Goal: Task Accomplishment & Management: Manage account settings

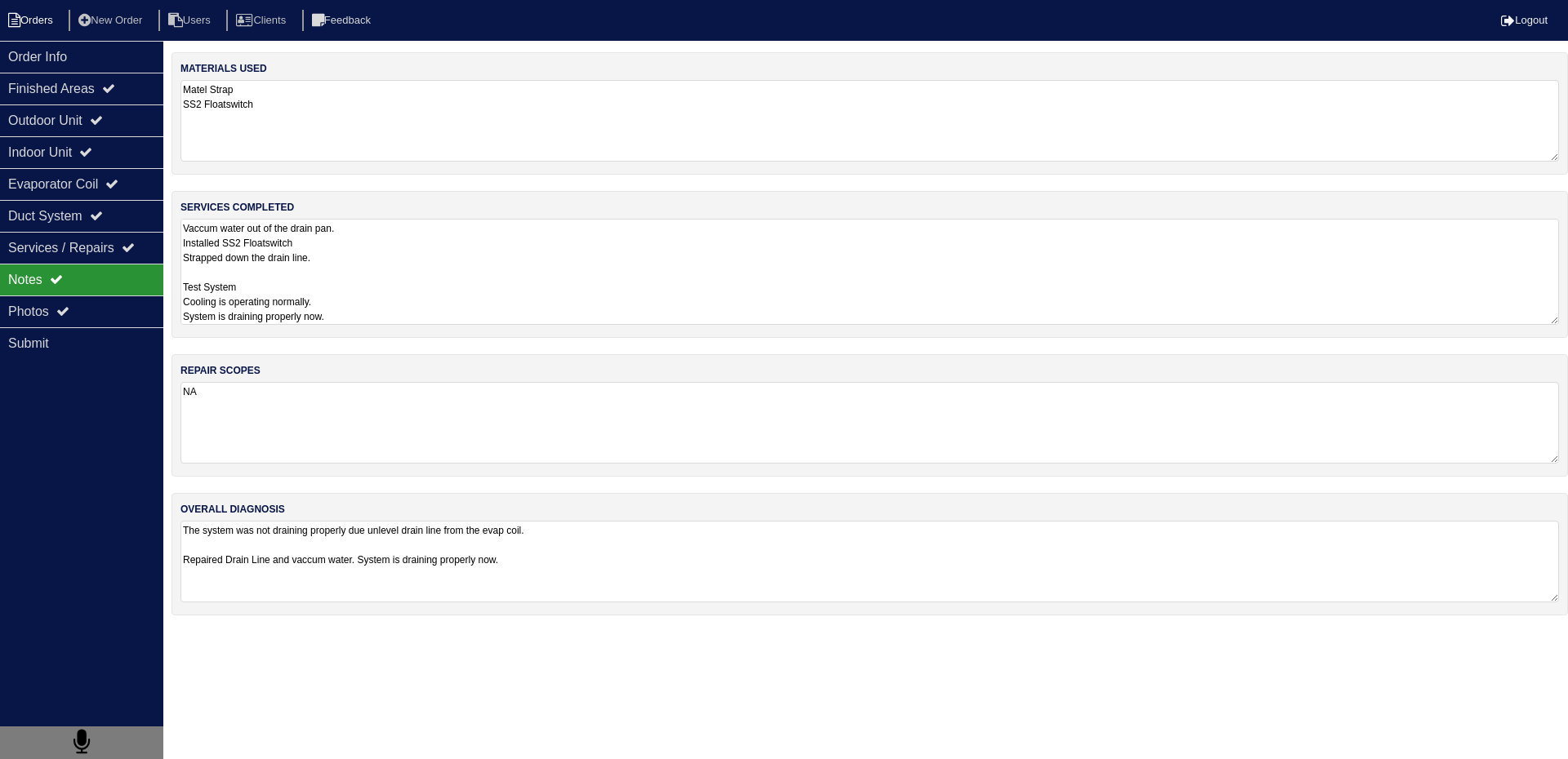
click at [54, 31] on li "Orders" at bounding box center [33, 21] width 66 height 22
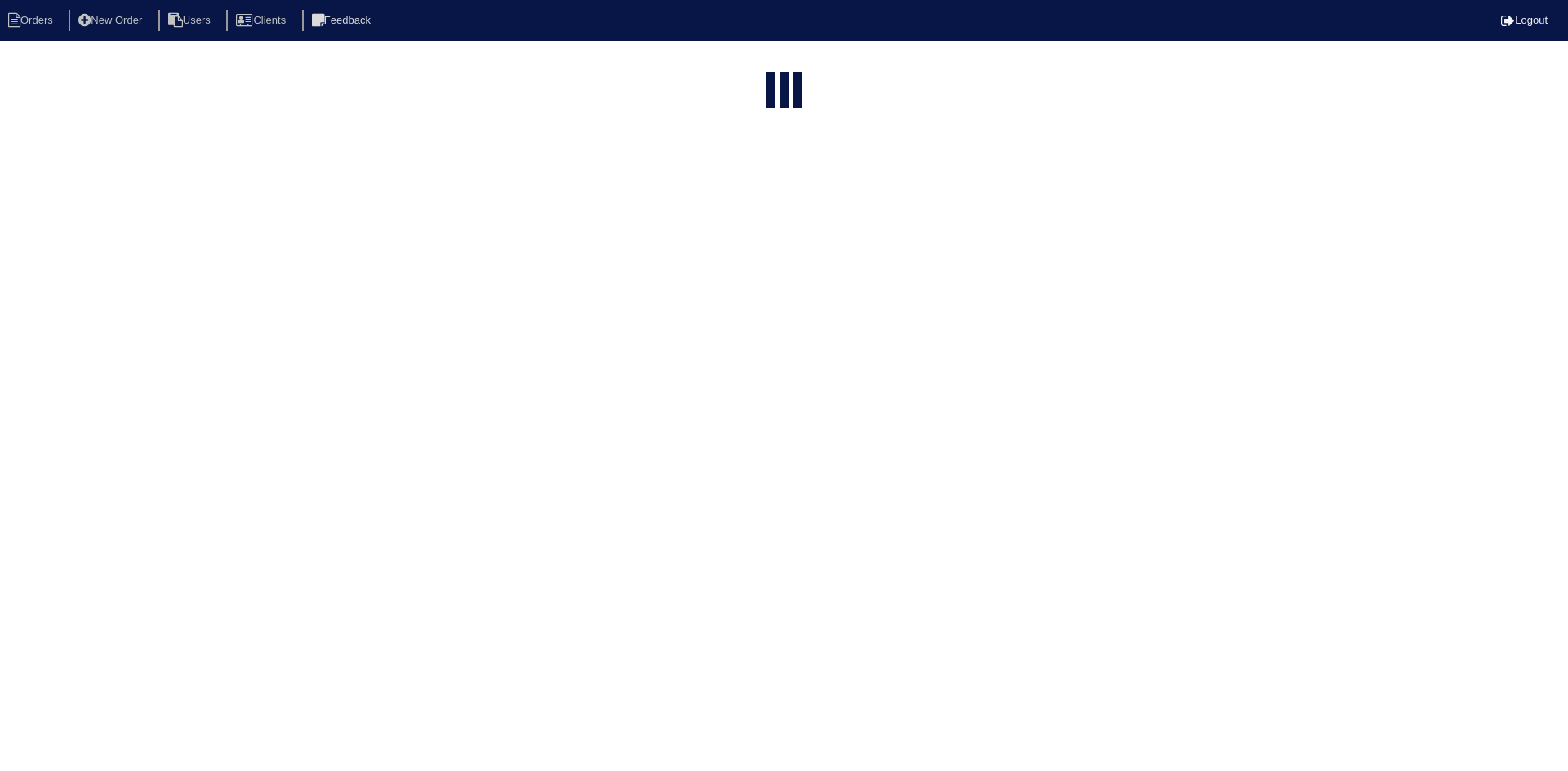
select select "15"
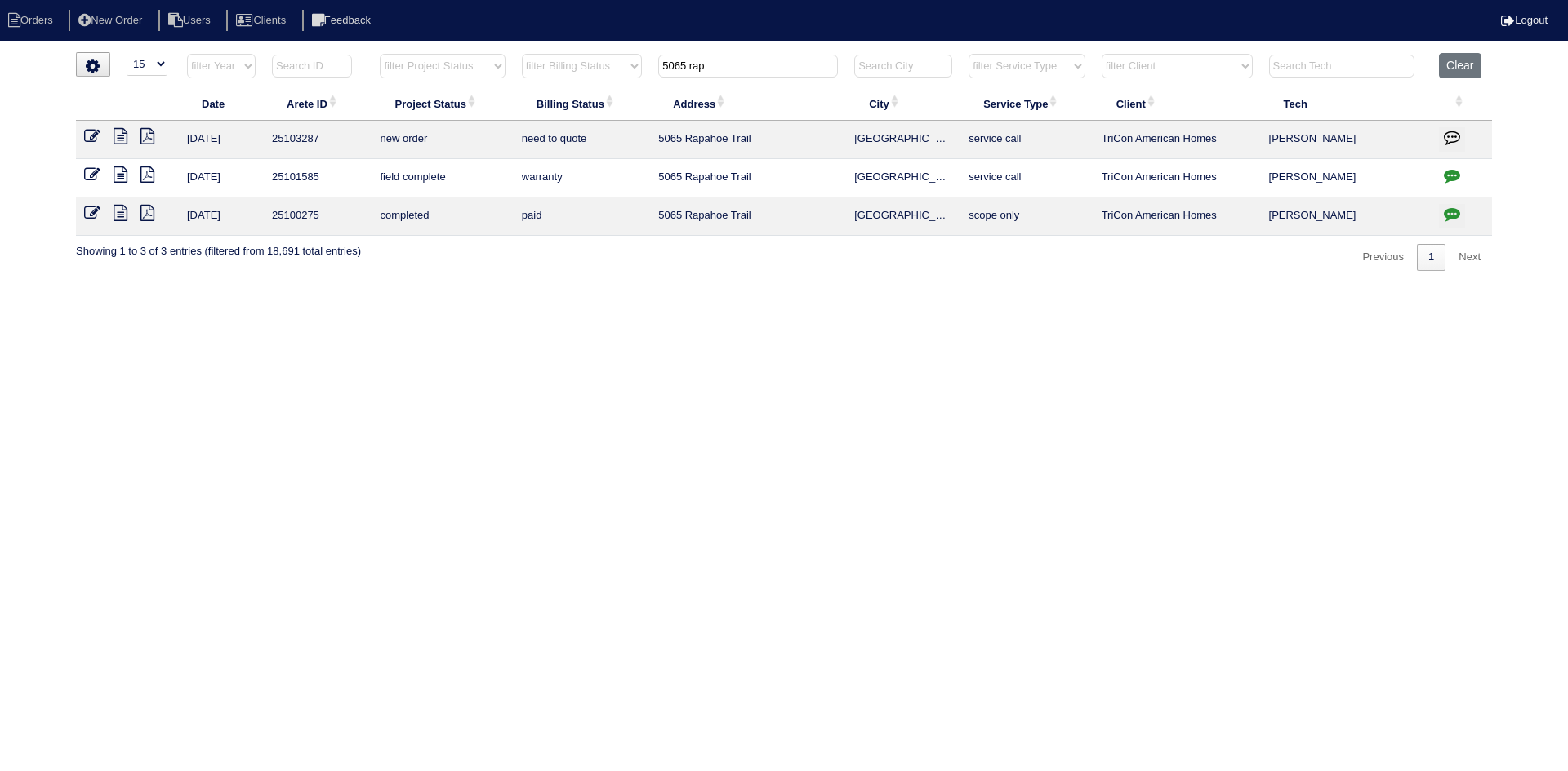
click at [743, 71] on input "5065 rap" at bounding box center [749, 65] width 180 height 23
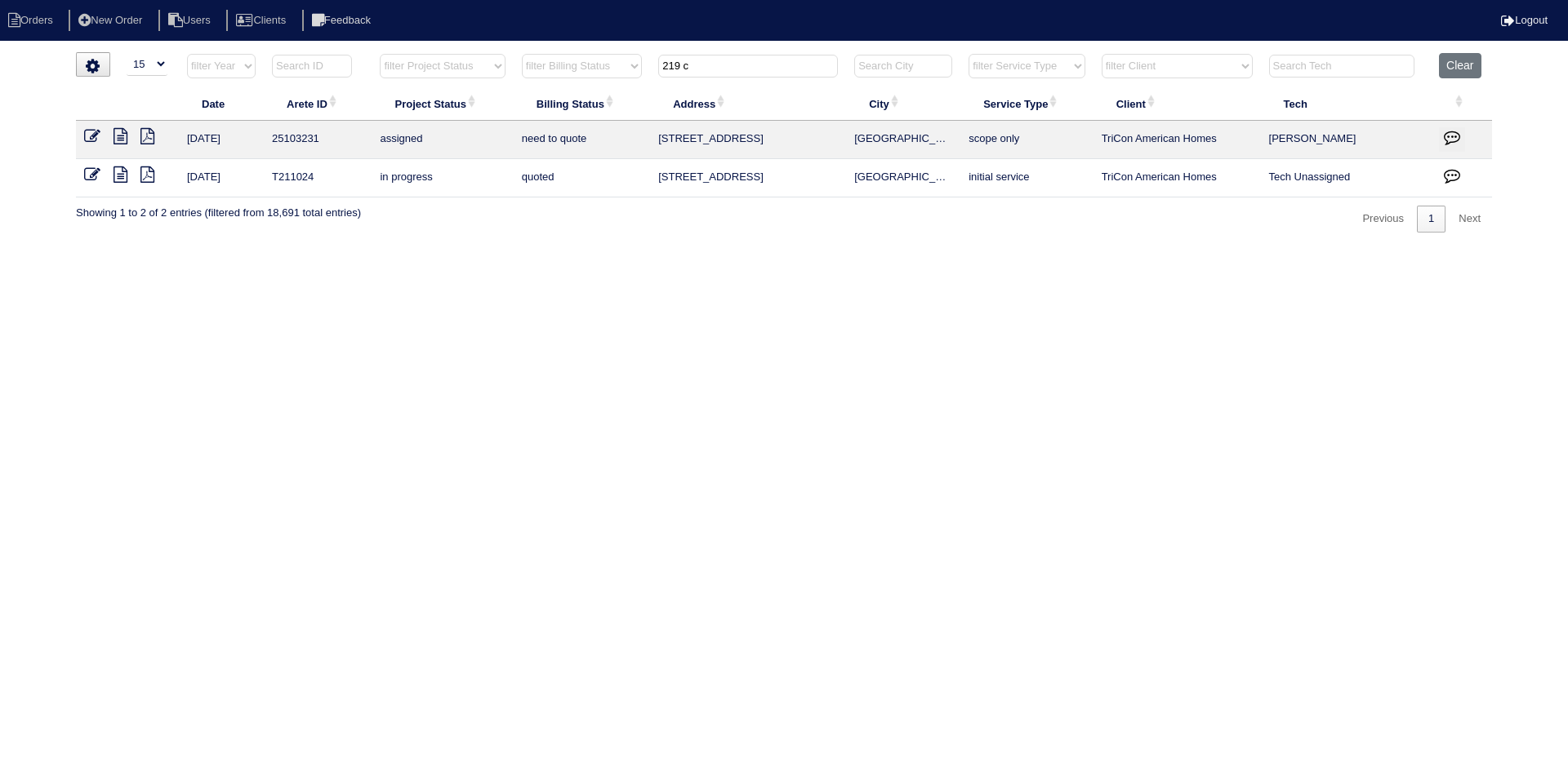
click at [739, 69] on input "219 c" at bounding box center [749, 65] width 180 height 23
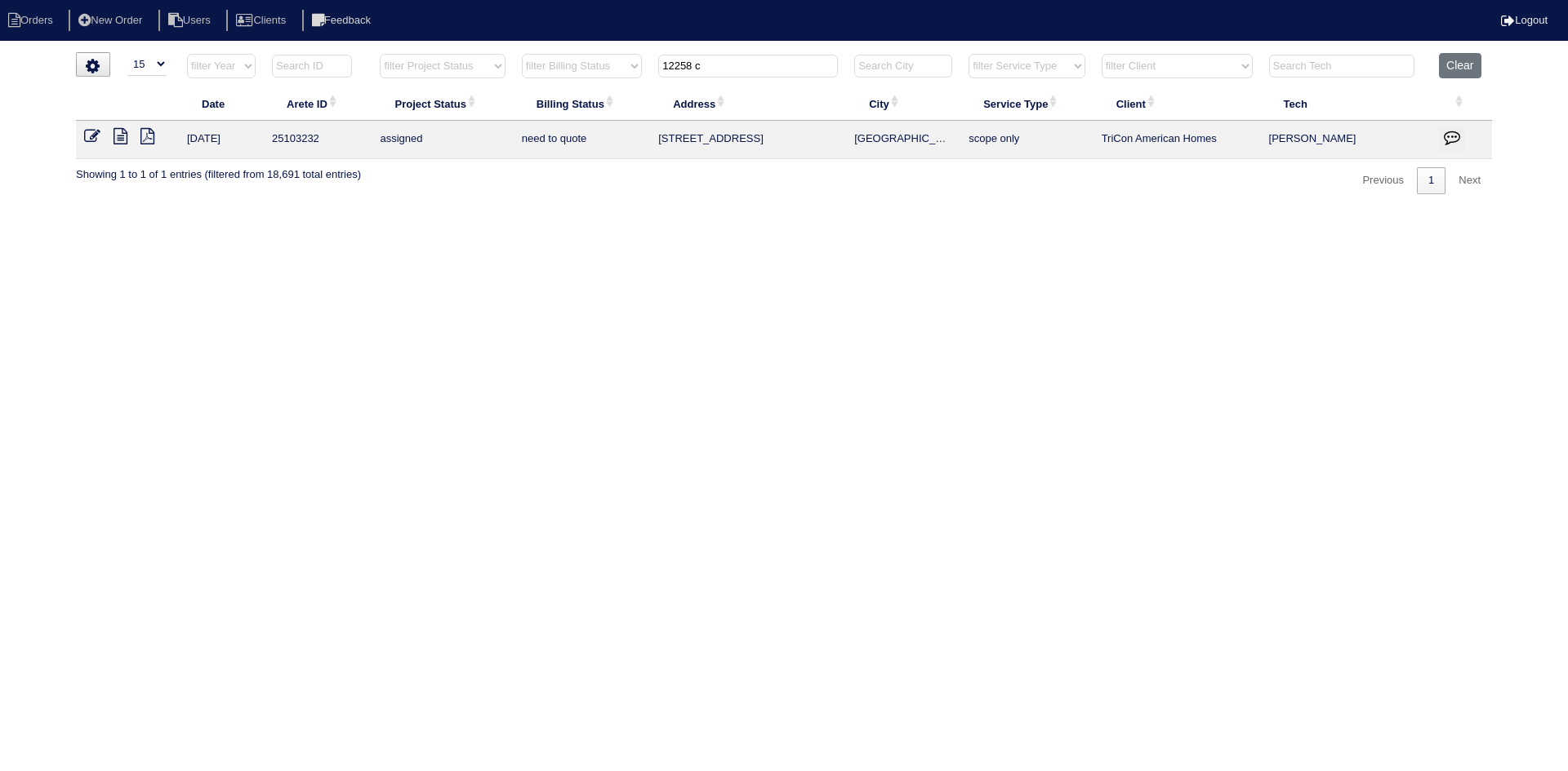
type input "12258 c"
